Goal: Transaction & Acquisition: Purchase product/service

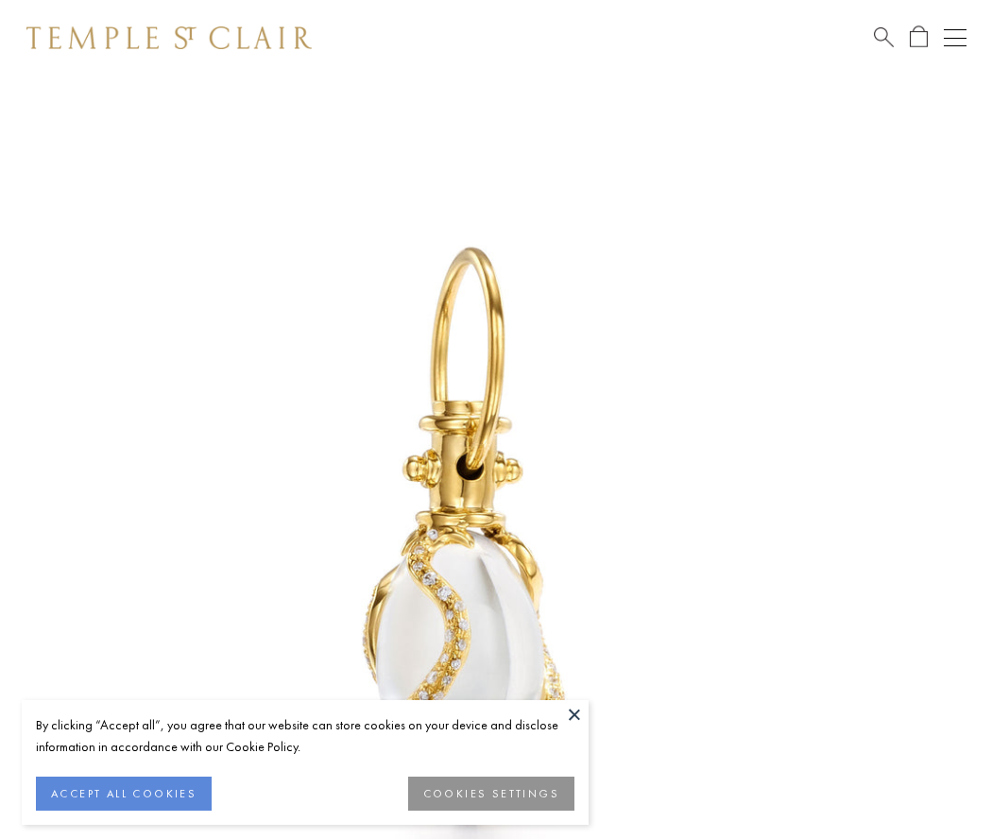
scroll to position [31, 0]
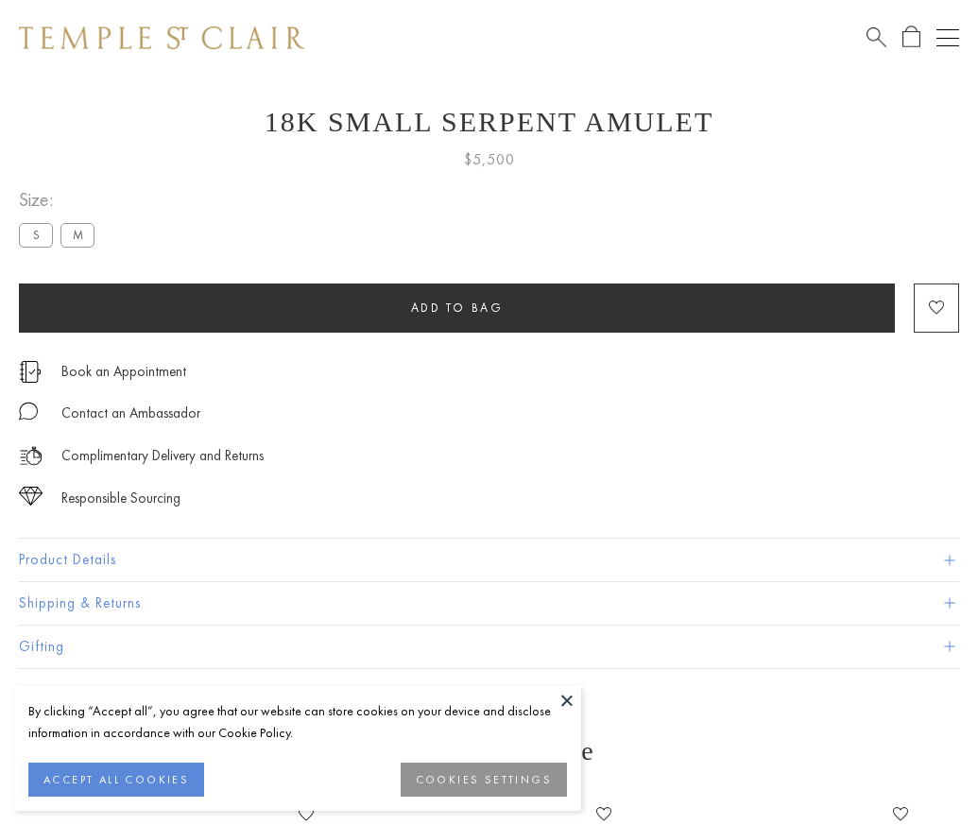
click at [456, 307] on span "Add to bag" at bounding box center [457, 307] width 93 height 16
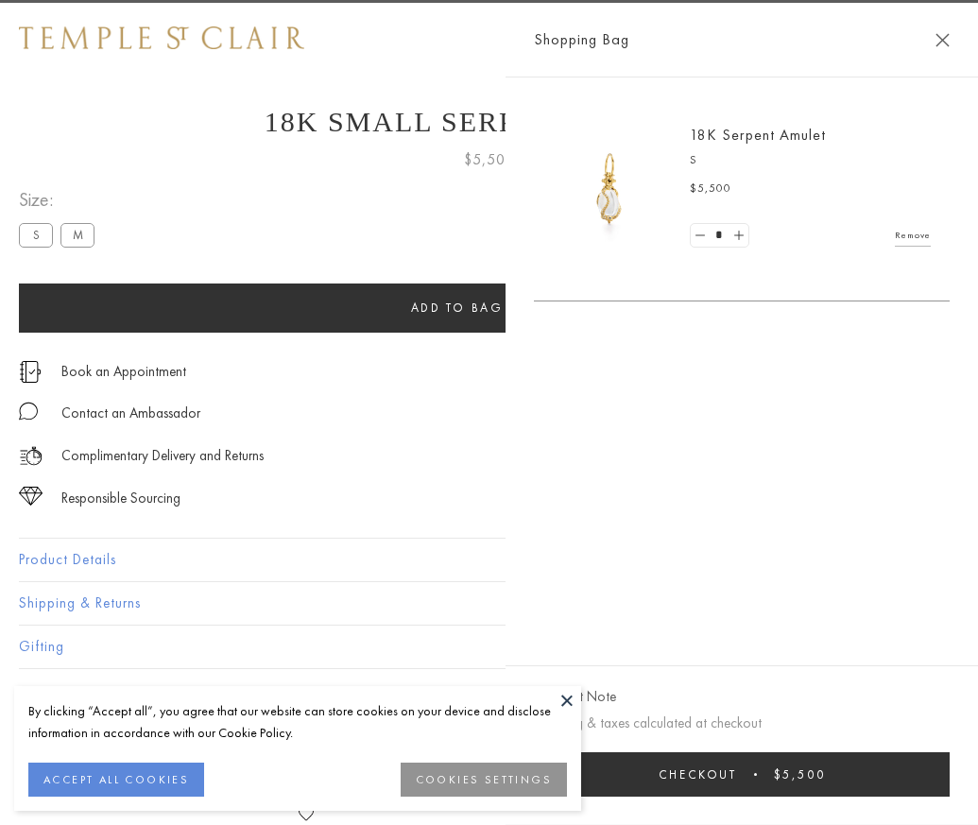
click at [950, 788] on button "Checkout $5,500" at bounding box center [742, 774] width 416 height 44
